Goal: Information Seeking & Learning: Find specific fact

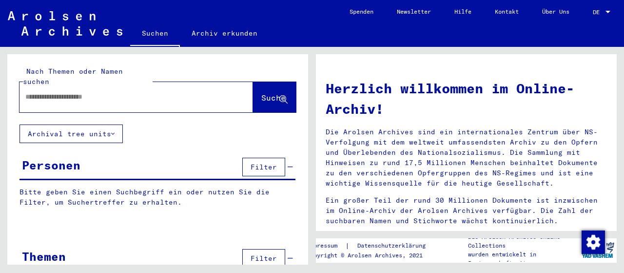
click at [115, 92] on input "text" at bounding box center [124, 97] width 198 height 10
type input "******"
click at [261, 93] on span "Suche" at bounding box center [273, 98] width 24 height 10
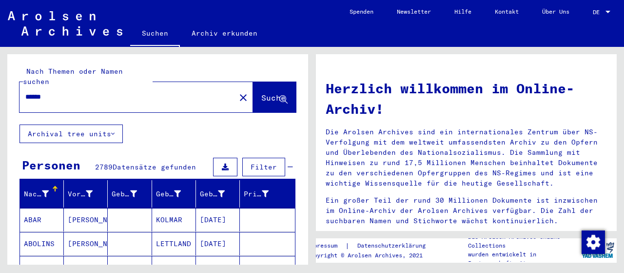
click at [64, 92] on input "******" at bounding box center [124, 97] width 198 height 10
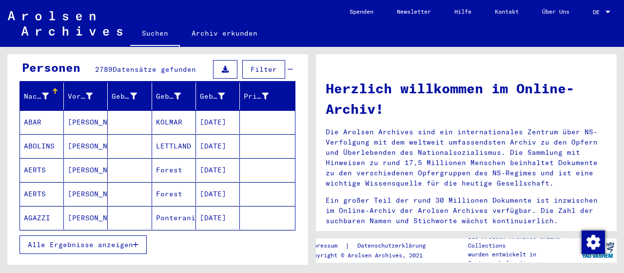
scroll to position [146, 0]
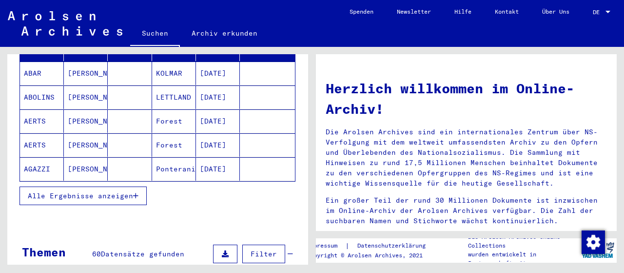
click at [135, 192] on icon "button" at bounding box center [135, 195] width 5 height 7
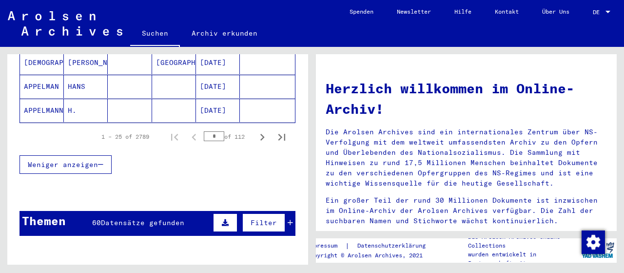
scroll to position [634, 0]
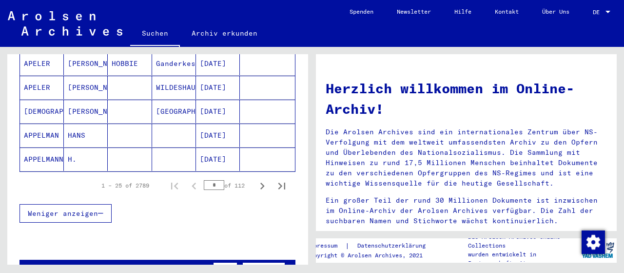
click at [43, 147] on mat-cell "APPELMANN" at bounding box center [42, 158] width 44 height 23
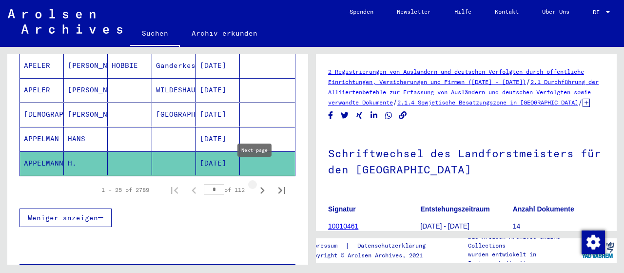
click at [260, 187] on icon "Next page" at bounding box center [262, 190] width 4 height 7
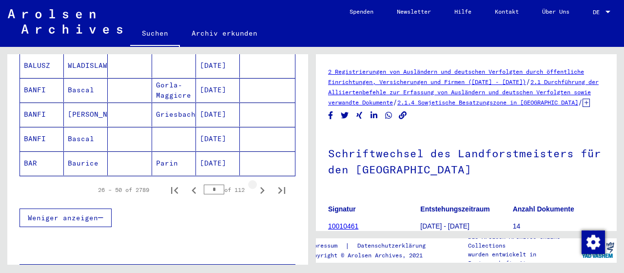
click at [260, 187] on icon "Next page" at bounding box center [262, 190] width 4 height 7
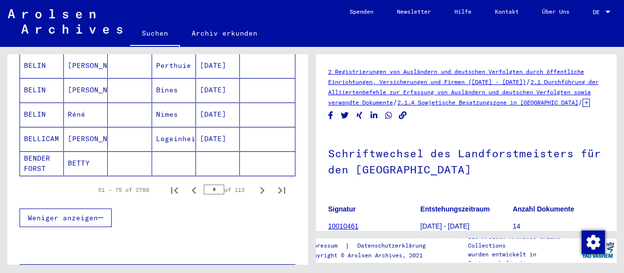
scroll to position [0, 0]
click at [260, 187] on icon "Next page" at bounding box center [262, 190] width 4 height 7
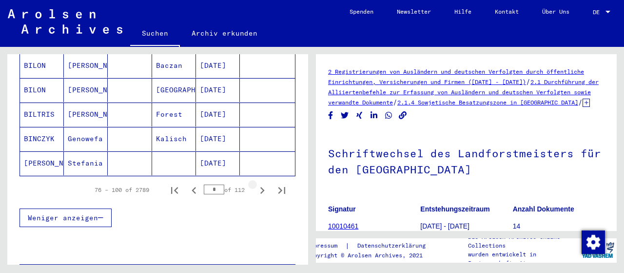
click at [260, 187] on icon "Next page" at bounding box center [262, 190] width 4 height 7
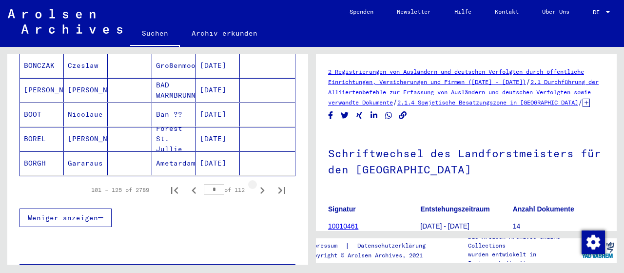
click at [260, 187] on icon "Next page" at bounding box center [262, 190] width 4 height 7
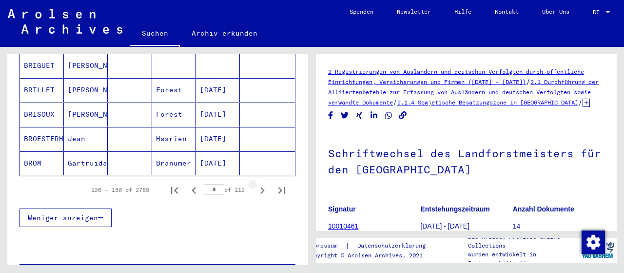
click at [260, 187] on icon "Next page" at bounding box center [262, 190] width 4 height 7
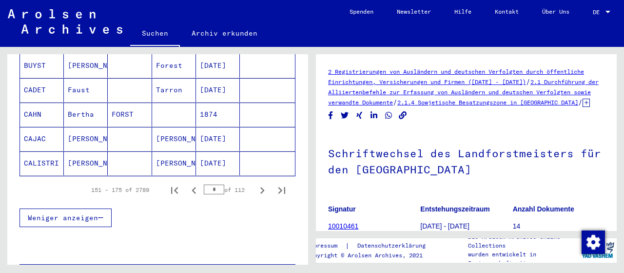
click at [260, 187] on icon "Next page" at bounding box center [262, 190] width 4 height 7
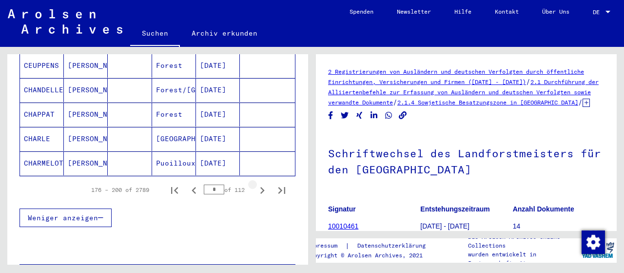
click at [260, 187] on icon "Next page" at bounding box center [262, 190] width 4 height 7
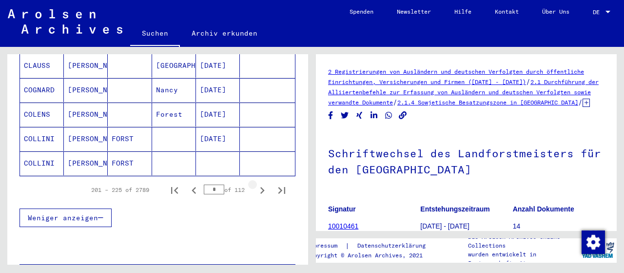
click at [260, 187] on icon "Next page" at bounding box center [262, 190] width 4 height 7
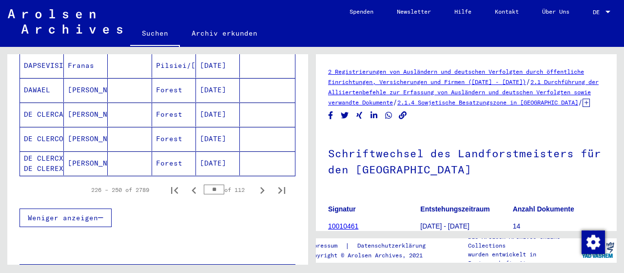
click at [260, 187] on icon "Next page" at bounding box center [262, 190] width 4 height 7
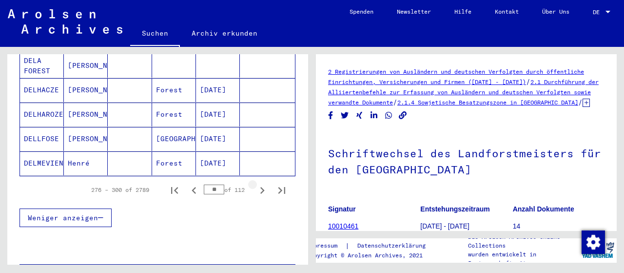
click at [260, 187] on icon "Next page" at bounding box center [262, 190] width 4 height 7
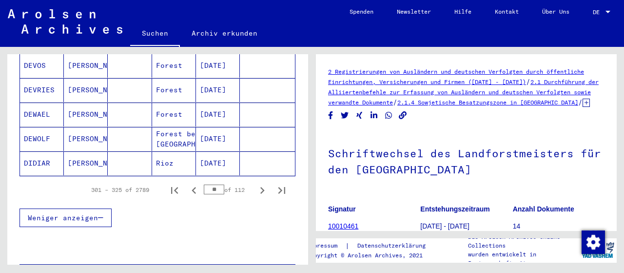
click at [260, 187] on icon "Next page" at bounding box center [262, 190] width 4 height 7
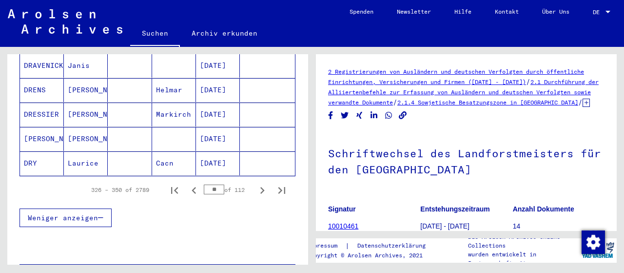
click at [260, 187] on icon "Next page" at bounding box center [262, 190] width 4 height 7
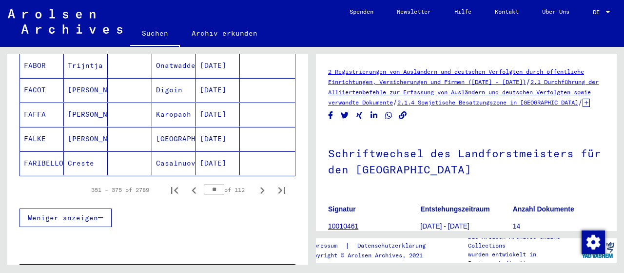
click at [260, 187] on icon "Next page" at bounding box center [262, 190] width 4 height 7
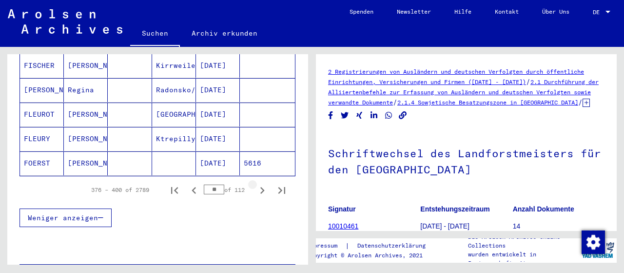
click at [260, 187] on icon "Next page" at bounding box center [262, 190] width 4 height 7
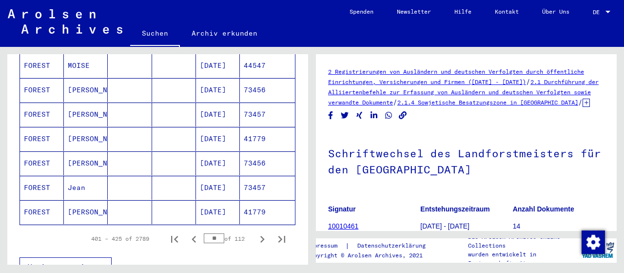
scroll to position [642, 0]
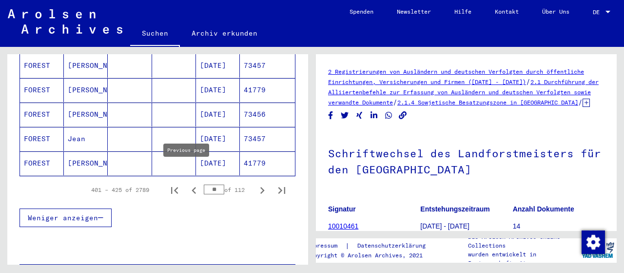
click at [192, 187] on icon "Previous page" at bounding box center [194, 190] width 4 height 7
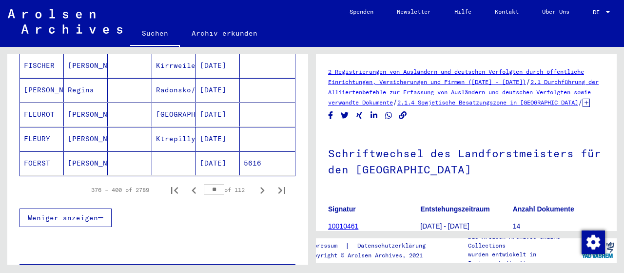
click at [39, 127] on mat-cell "FLEURY" at bounding box center [42, 139] width 44 height 24
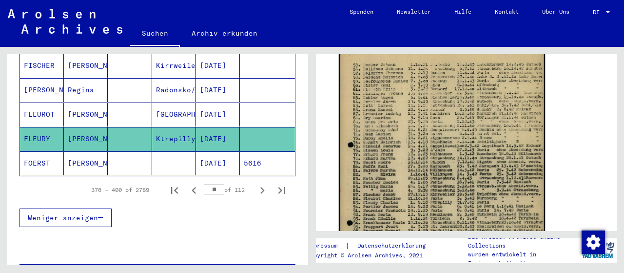
scroll to position [390, 0]
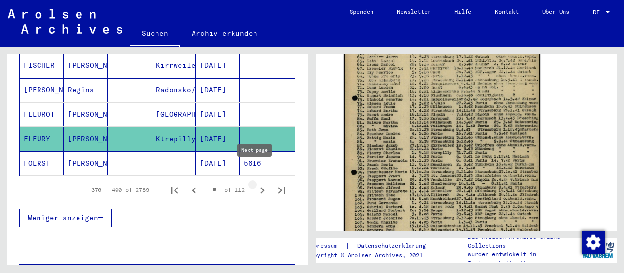
click at [256, 183] on icon "Next page" at bounding box center [263, 190] width 14 height 14
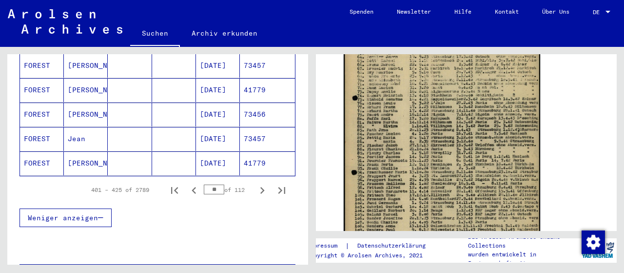
click at [256, 183] on icon "Next page" at bounding box center [263, 190] width 14 height 14
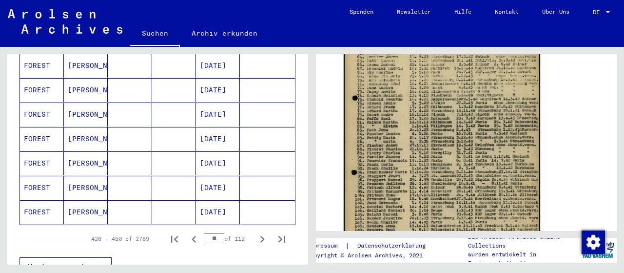
scroll to position [642, 0]
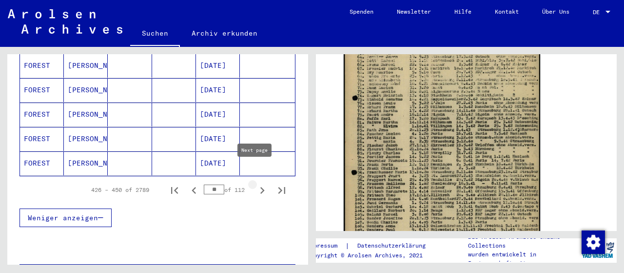
click at [256, 183] on icon "Next page" at bounding box center [263, 190] width 14 height 14
type input "**"
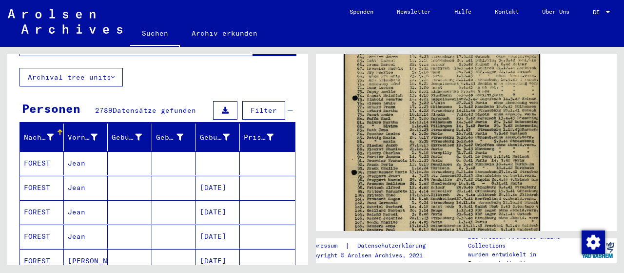
scroll to position [8, 0]
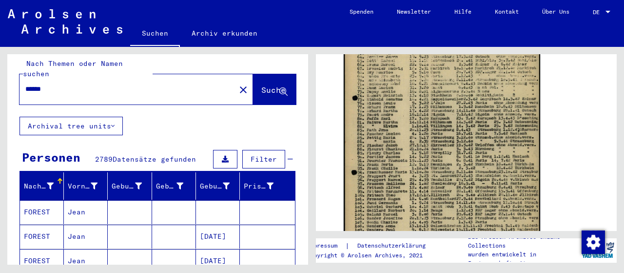
click at [102, 84] on input "******" at bounding box center [127, 89] width 204 height 10
type input "**********"
click at [258, 74] on button "Suche" at bounding box center [274, 89] width 43 height 30
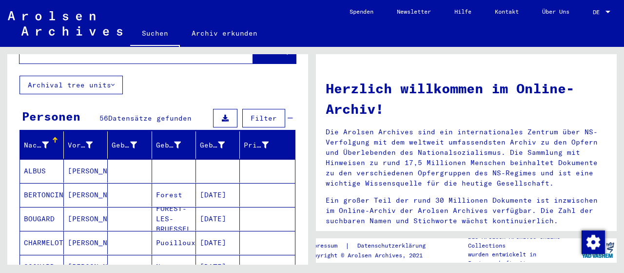
scroll to position [98, 0]
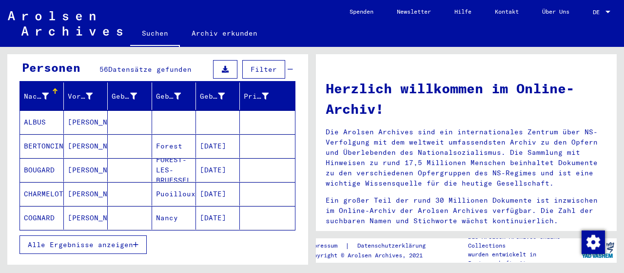
click at [130, 240] on span "Alle Ergebnisse anzeigen" at bounding box center [80, 244] width 105 height 9
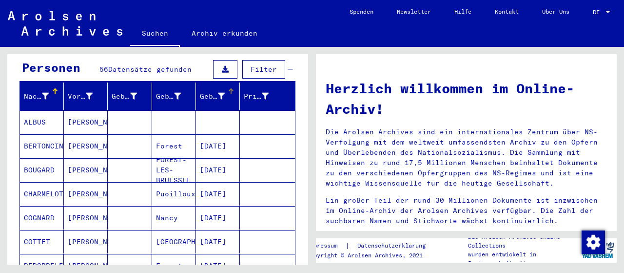
click at [218, 93] on icon at bounding box center [221, 96] width 7 height 7
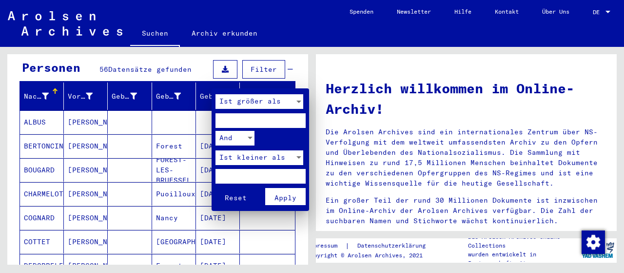
click at [214, 84] on div at bounding box center [312, 136] width 624 height 273
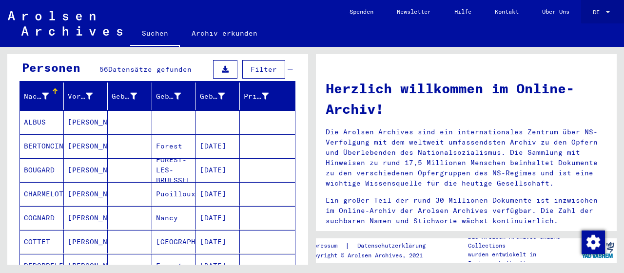
click at [610, 9] on div at bounding box center [608, 12] width 9 height 7
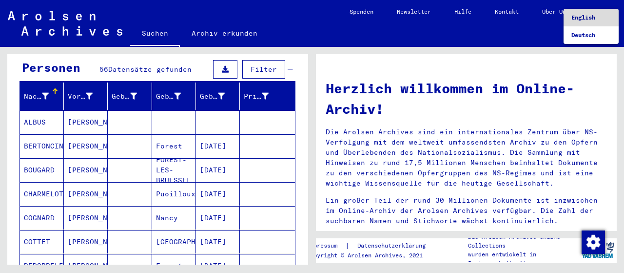
click at [598, 16] on span "English" at bounding box center [590, 18] width 39 height 18
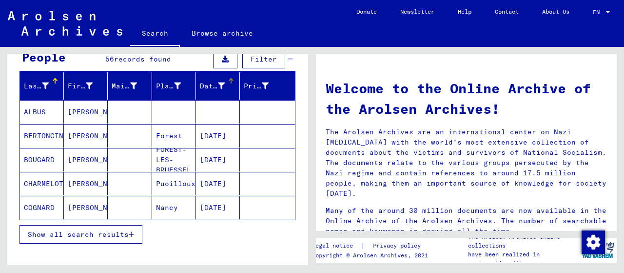
click at [218, 83] on icon at bounding box center [221, 85] width 7 height 7
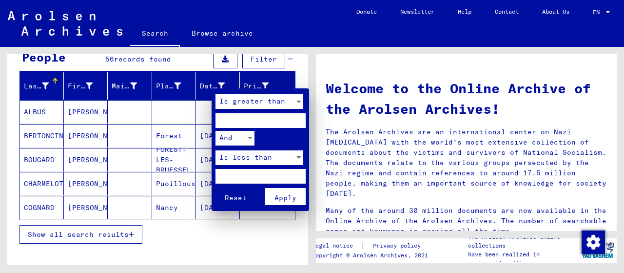
click at [215, 83] on div at bounding box center [312, 136] width 624 height 273
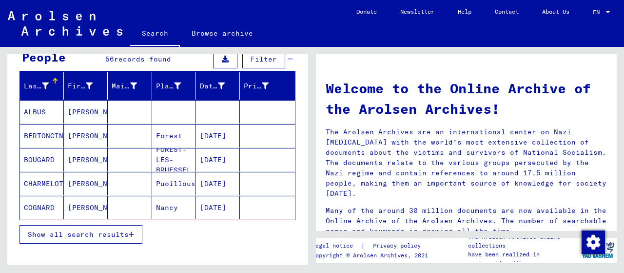
click at [132, 232] on icon "button" at bounding box center [131, 234] width 5 height 7
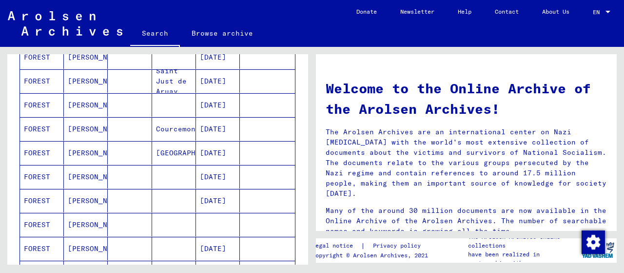
scroll to position [488, 0]
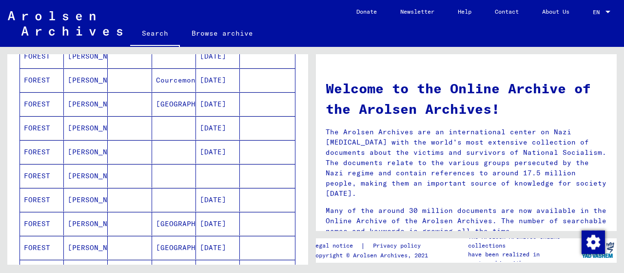
click at [40, 242] on mat-cell "FOREST" at bounding box center [42, 247] width 44 height 23
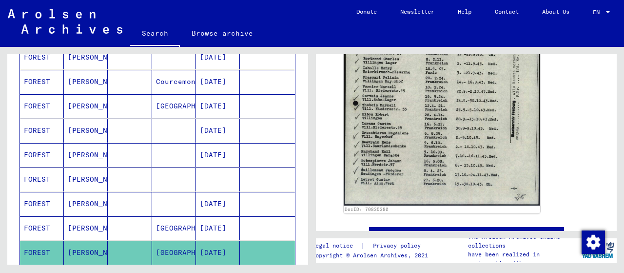
scroll to position [293, 0]
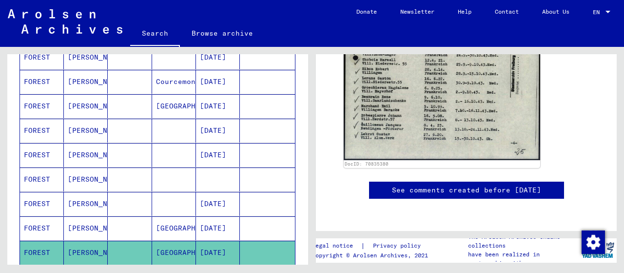
click at [439, 185] on link "See comments created before [DATE]" at bounding box center [466, 190] width 149 height 10
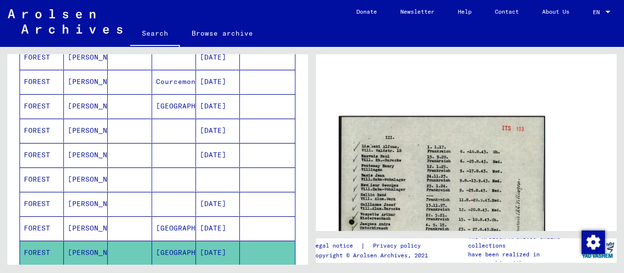
scroll to position [146, 0]
